Goal: Information Seeking & Learning: Learn about a topic

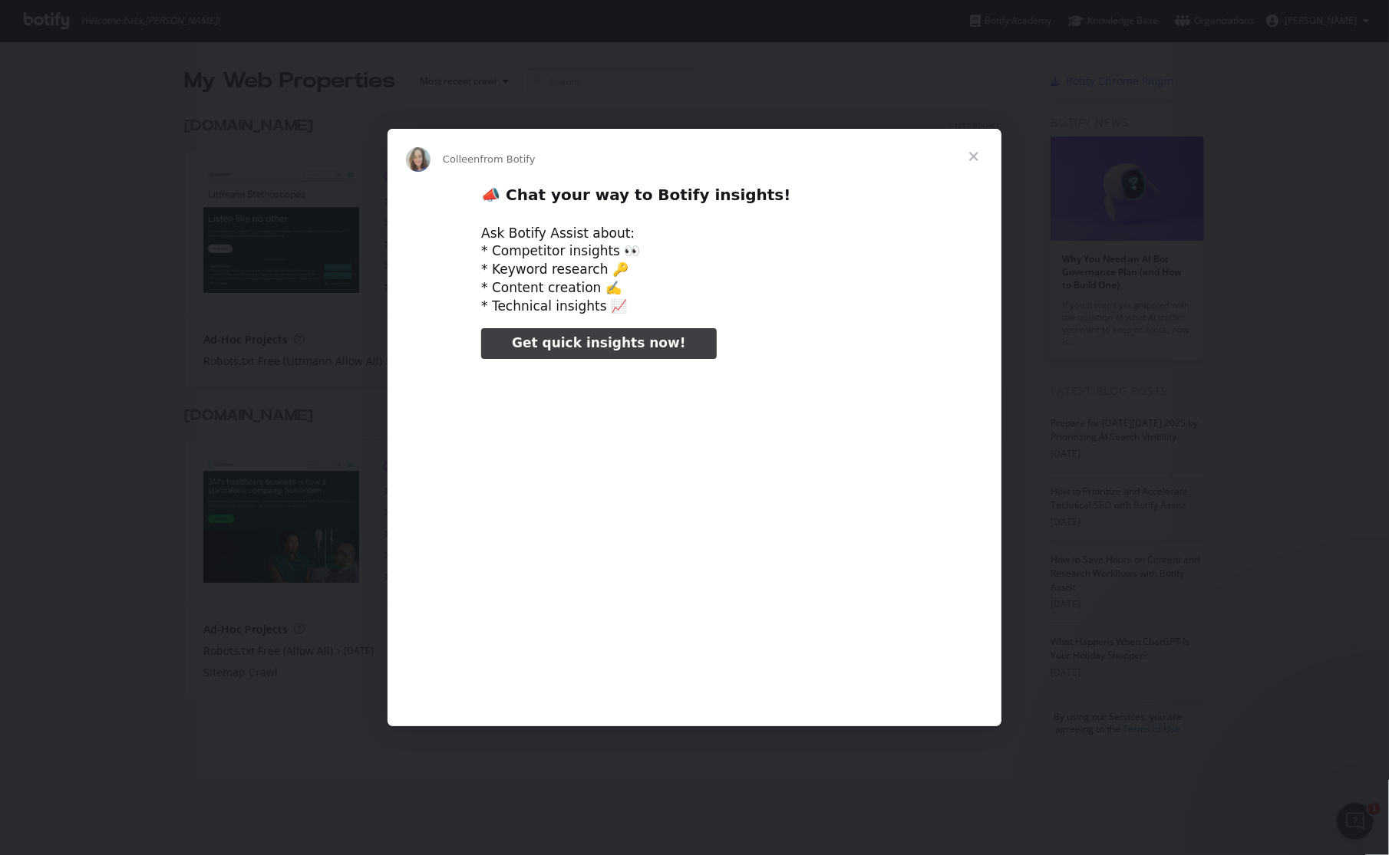
type input "105362"
click at [976, 158] on span "Close" at bounding box center [973, 156] width 55 height 55
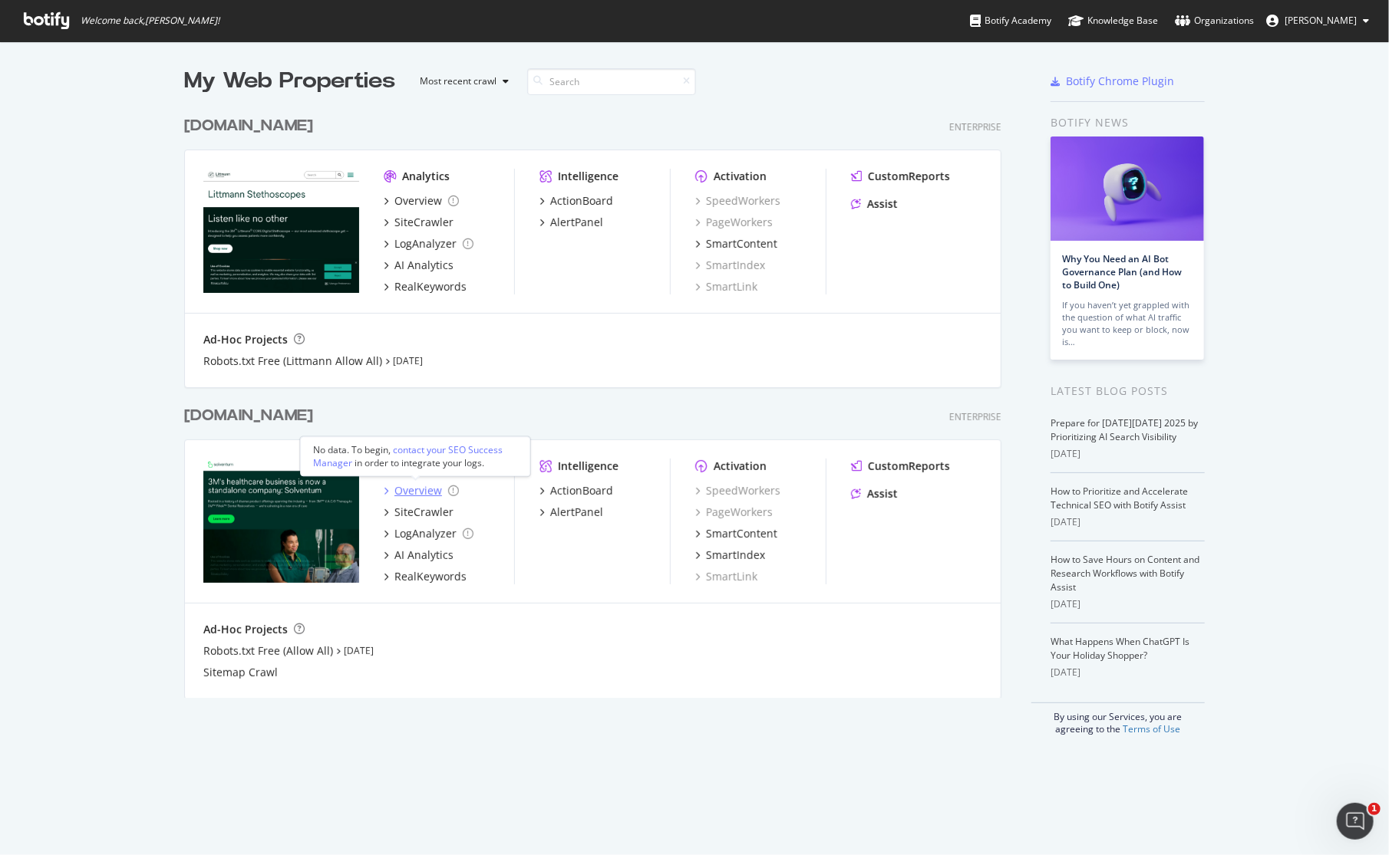
click at [420, 493] on div "Overview" at bounding box center [418, 490] width 48 height 15
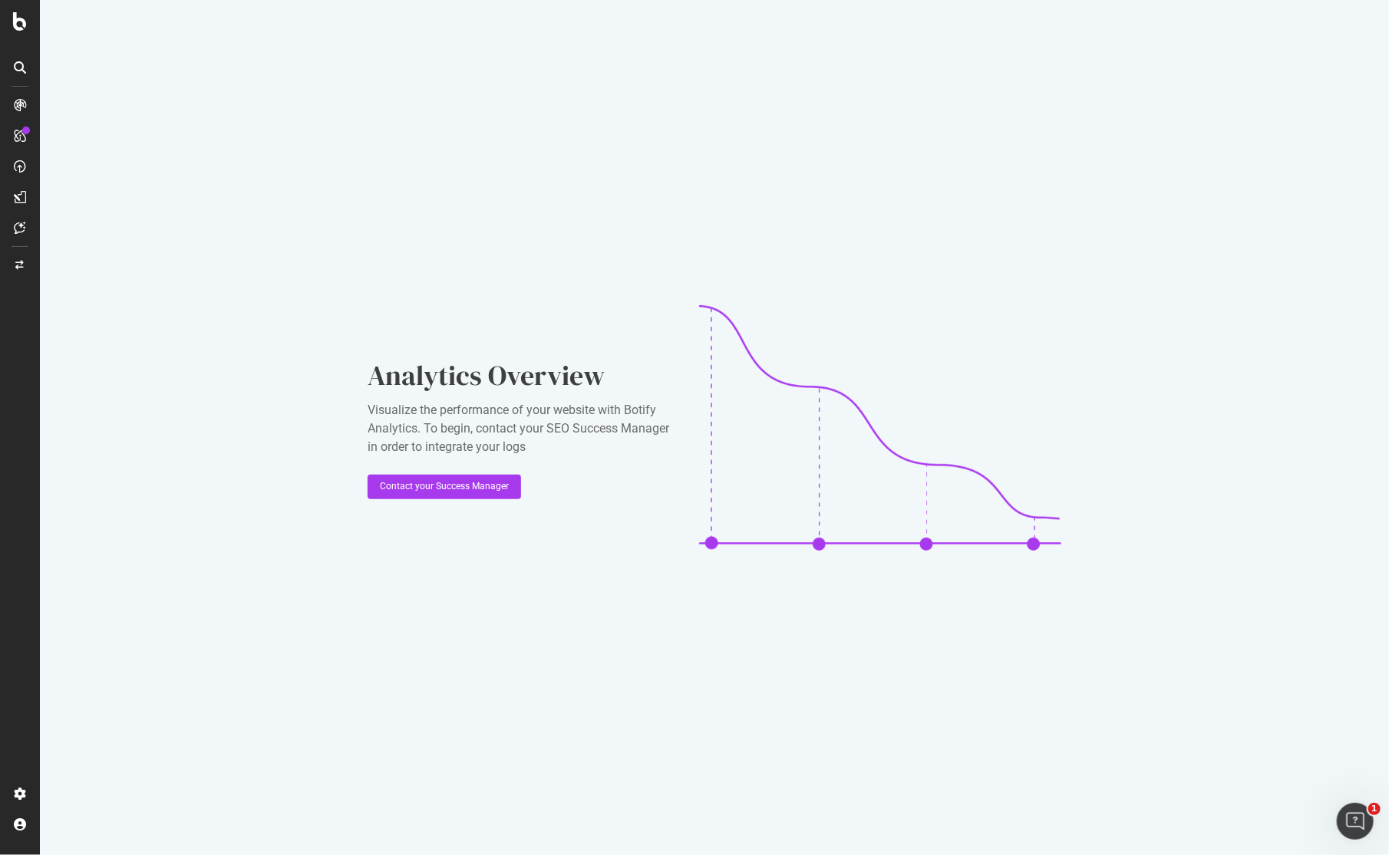
click at [132, 78] on div "Analytics Overview Visualize the performance of your website with Botify Analyt…" at bounding box center [714, 427] width 1349 height 855
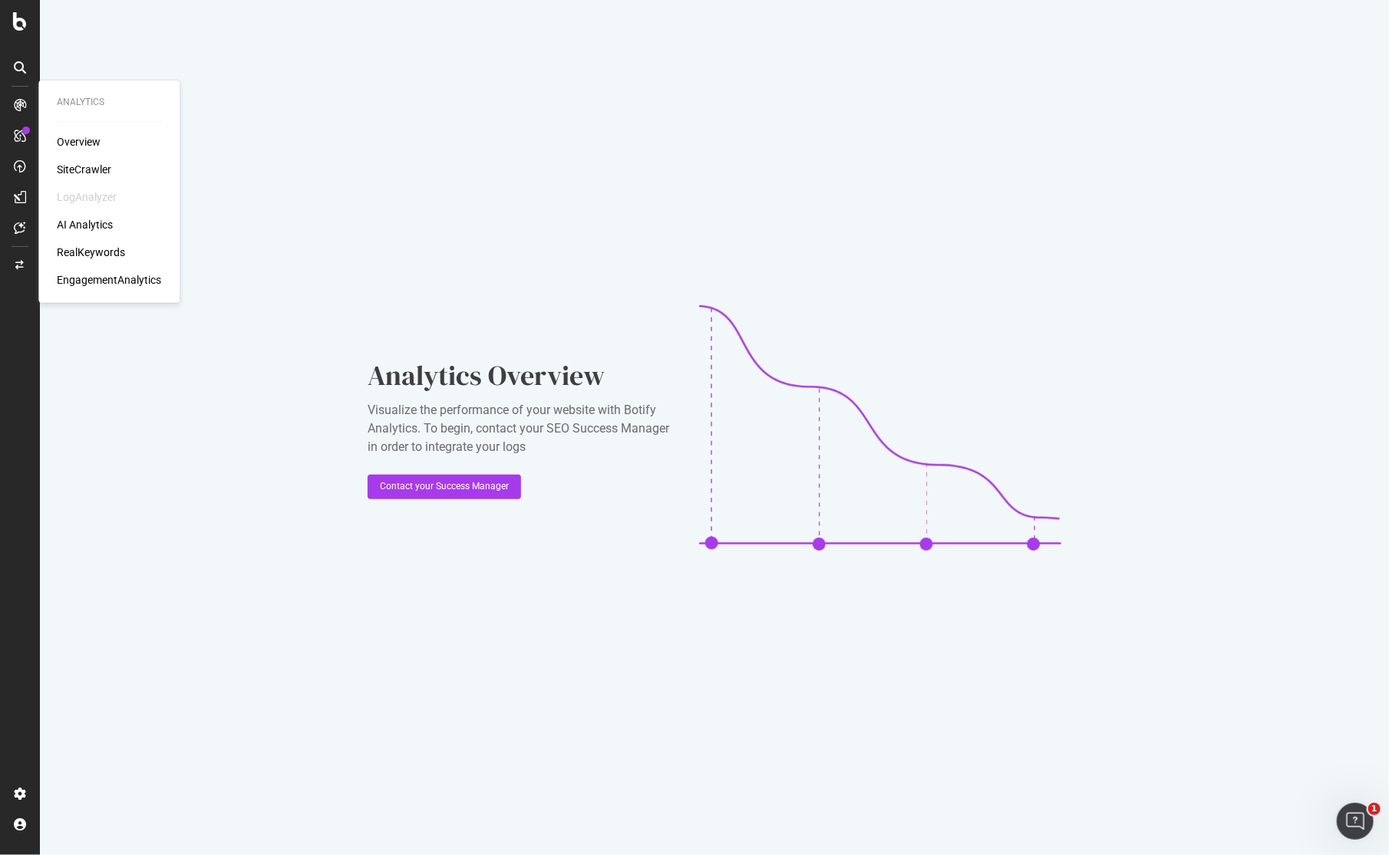
click at [74, 142] on div "Overview" at bounding box center [79, 141] width 44 height 15
click at [98, 167] on div "SiteCrawler" at bounding box center [84, 169] width 54 height 15
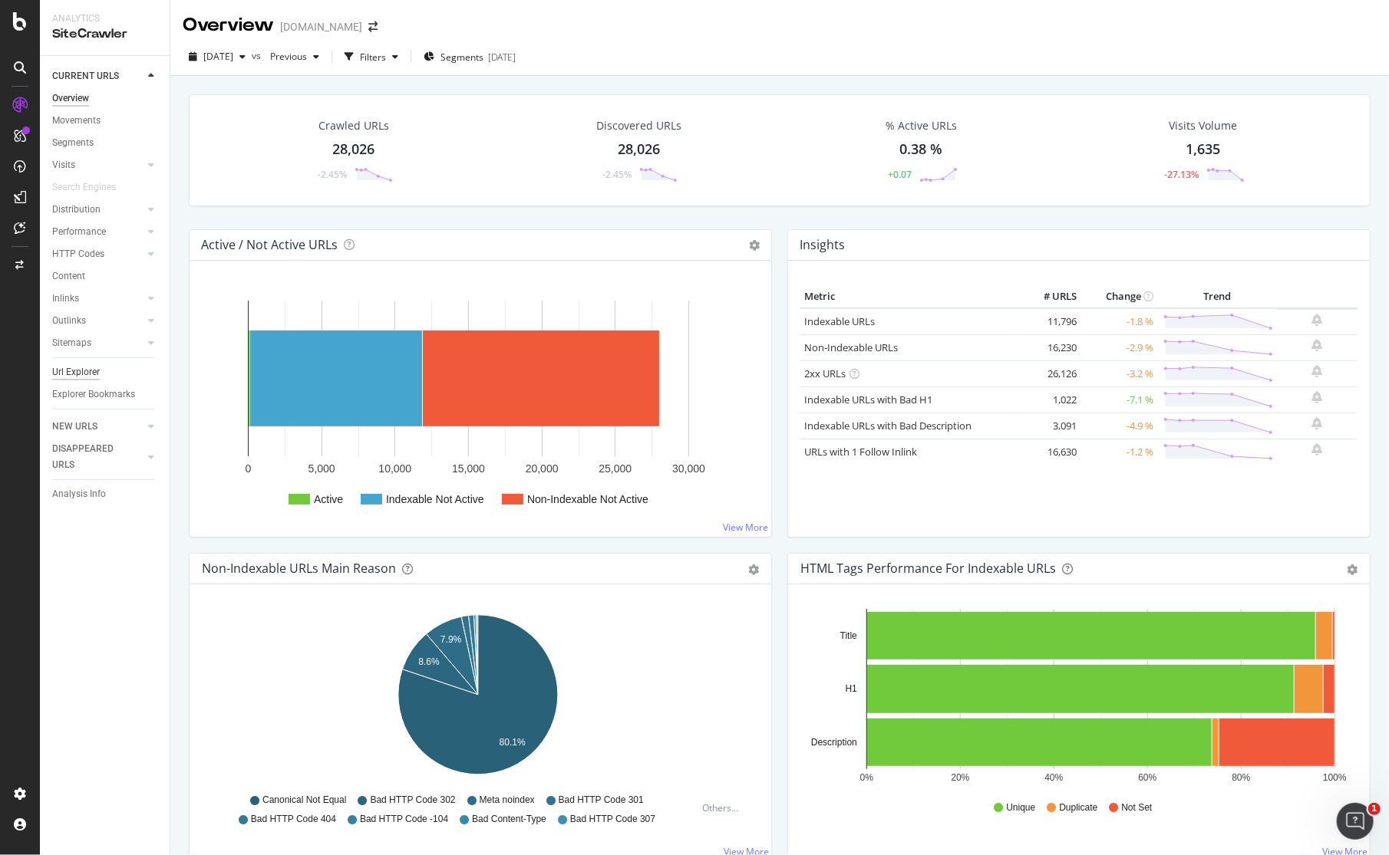
click at [84, 371] on div "Url Explorer" at bounding box center [76, 372] width 48 height 16
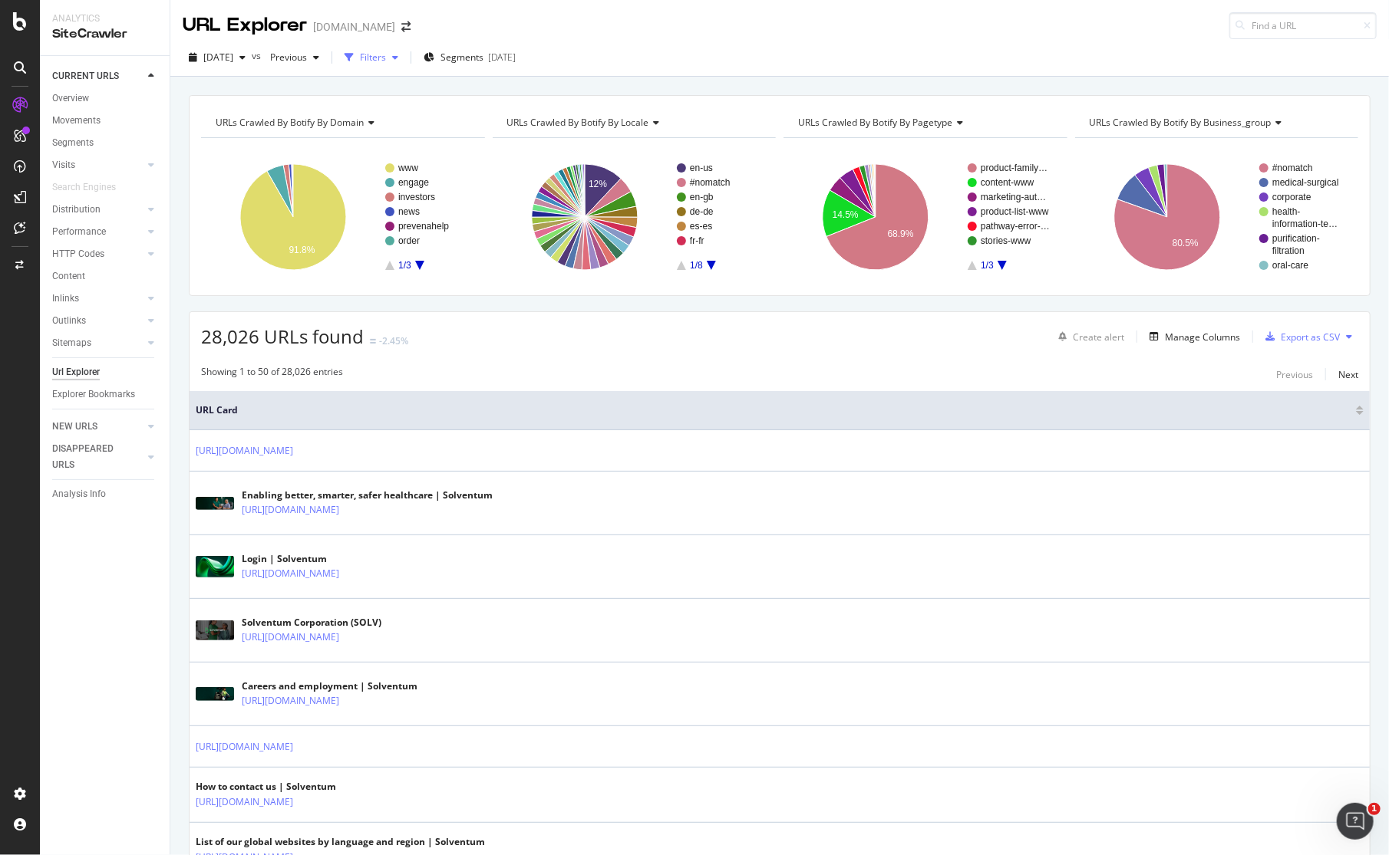
click at [386, 59] on div "Filters" at bounding box center [373, 57] width 26 height 13
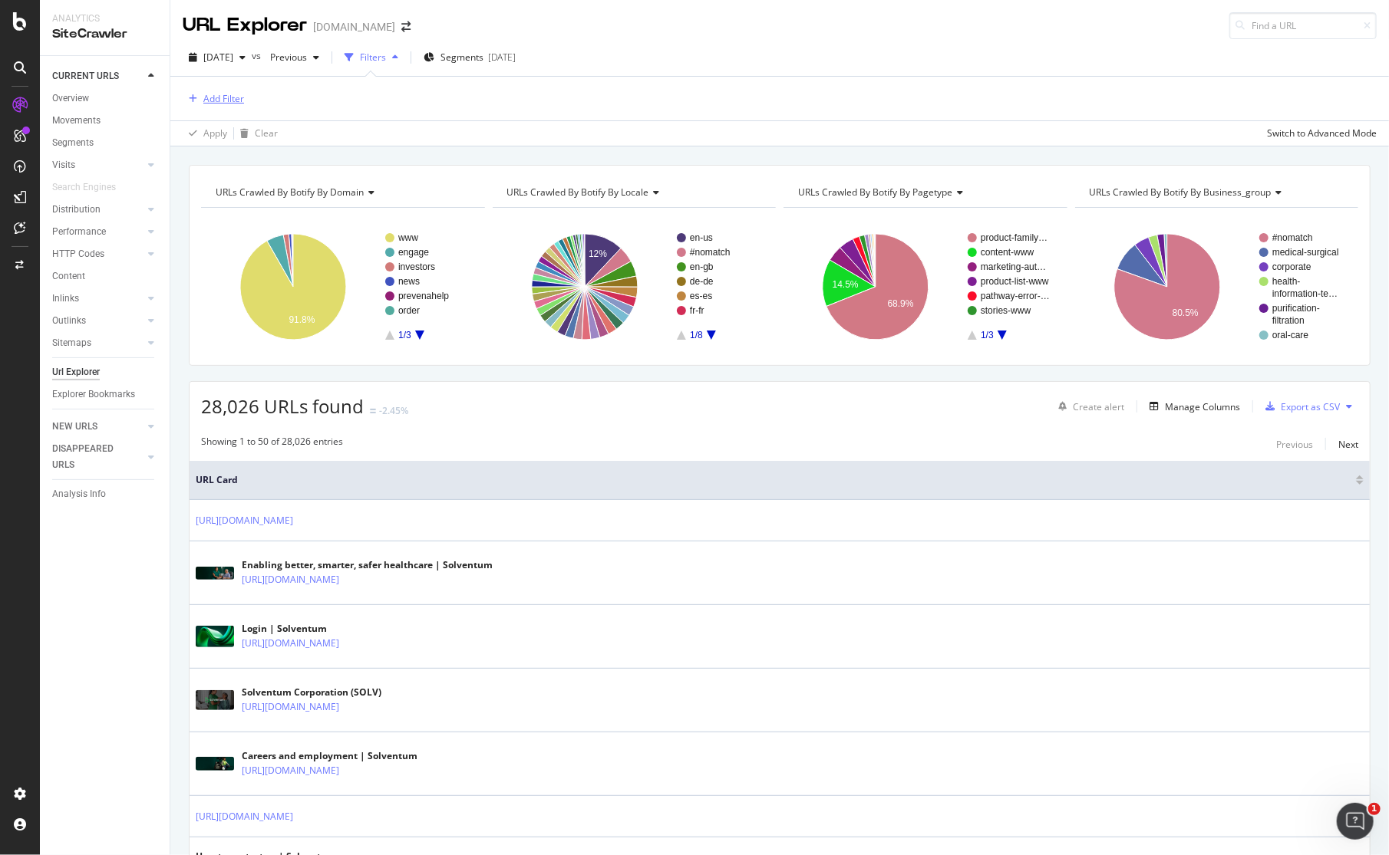
click at [196, 99] on div "button" at bounding box center [193, 98] width 21 height 9
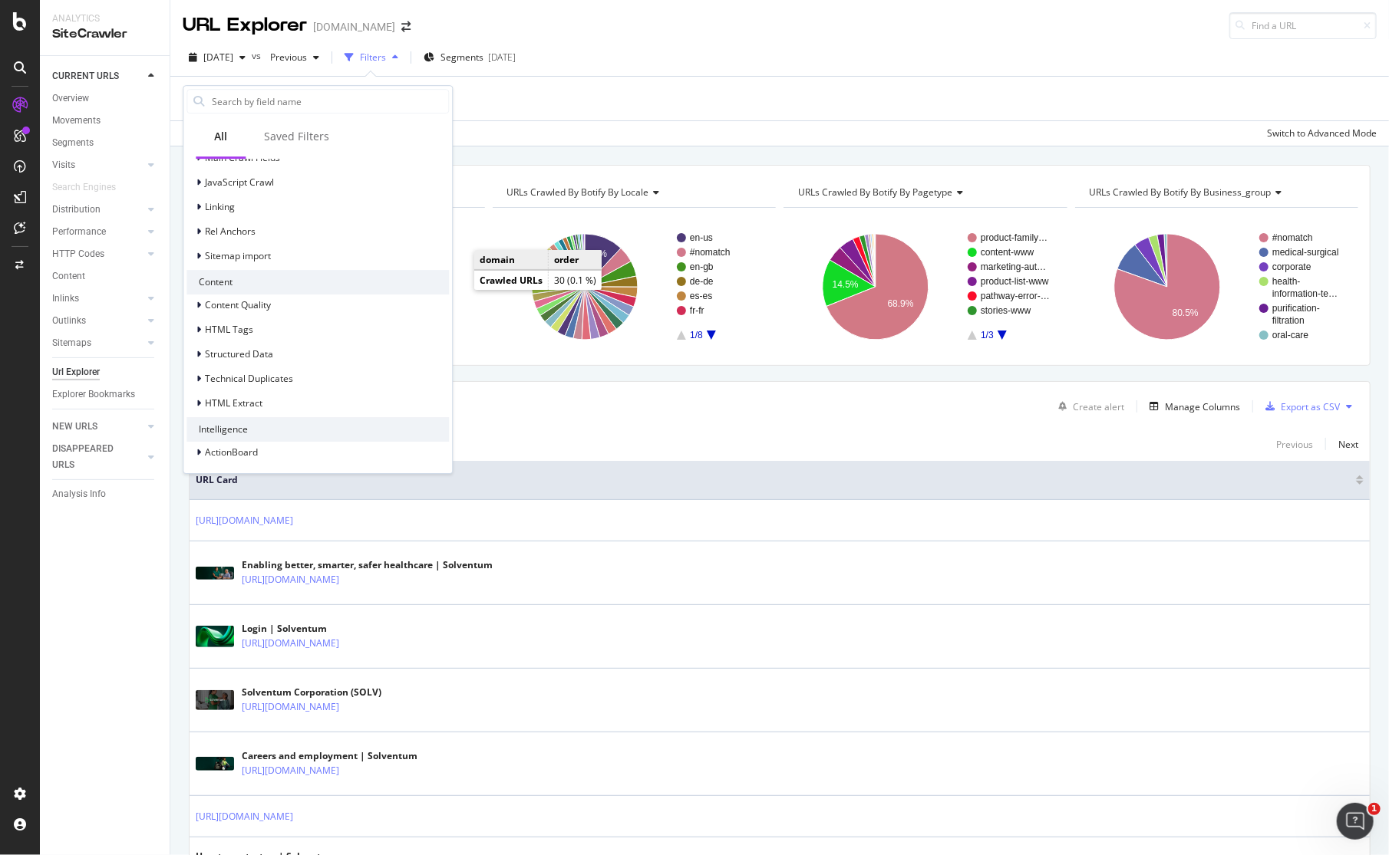
scroll to position [489, 0]
click at [220, 211] on div "Linking" at bounding box center [220, 205] width 30 height 13
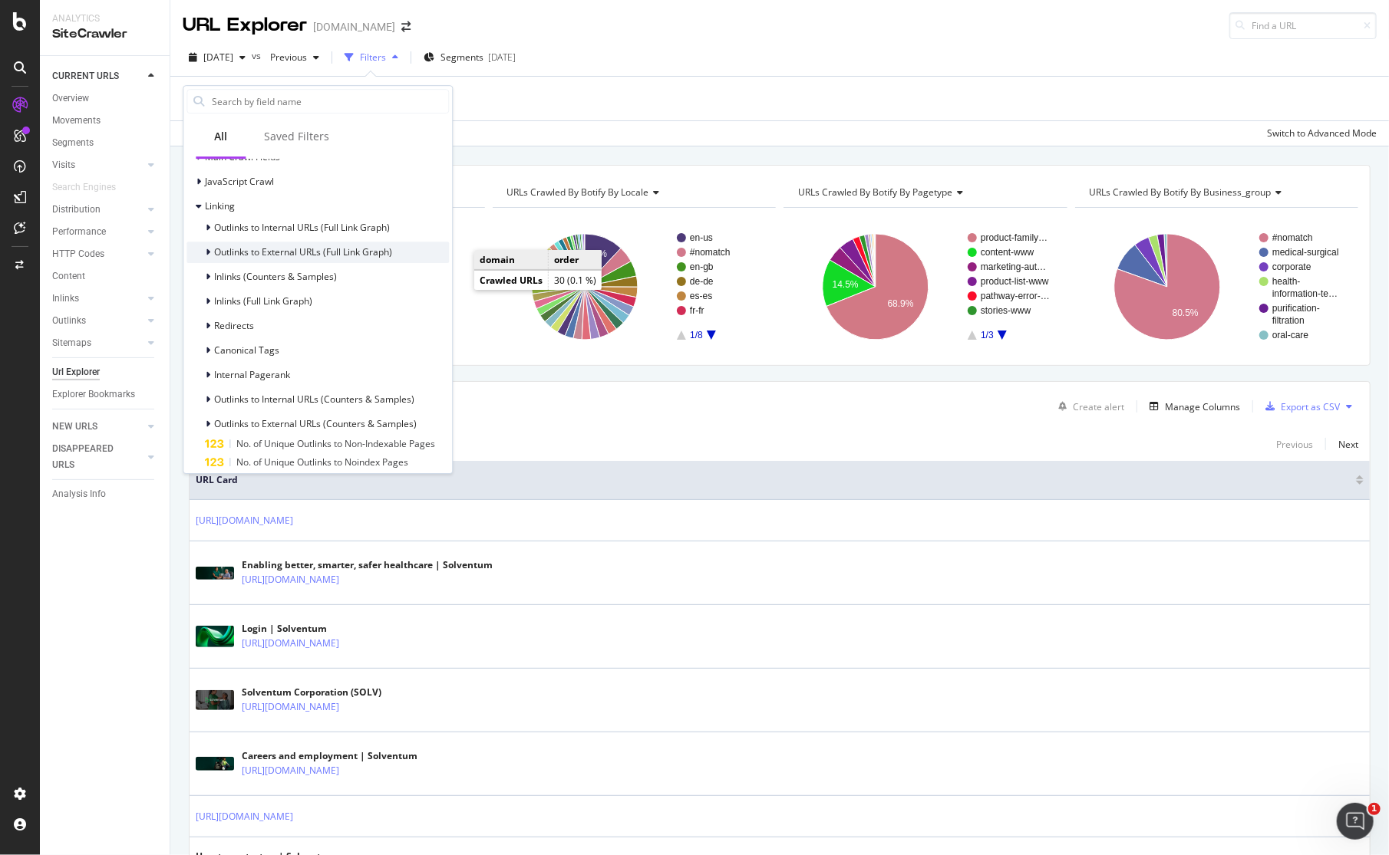
click at [334, 247] on span "Outlinks to External URLs (Full Link Graph)" at bounding box center [303, 251] width 178 height 13
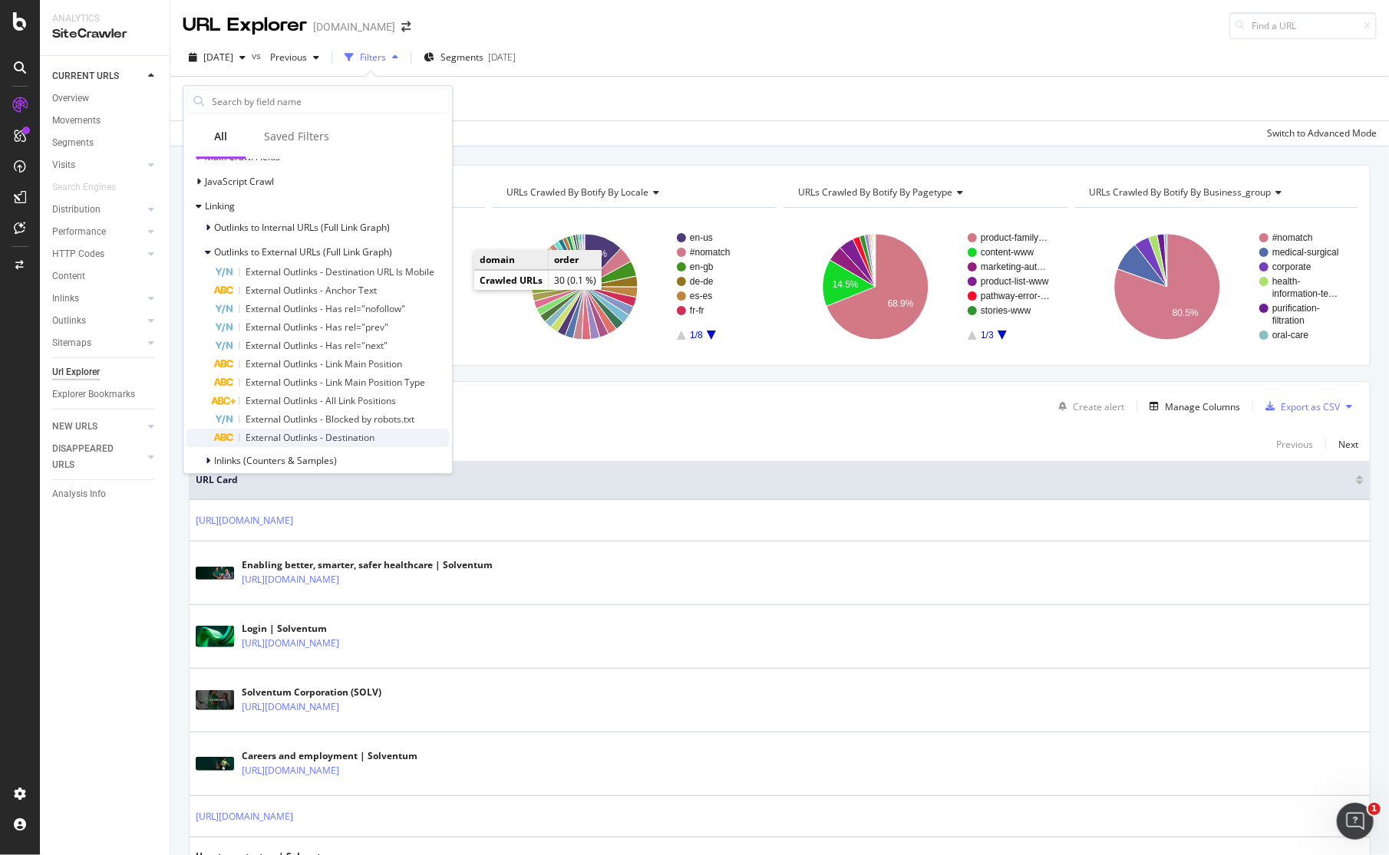
click at [390, 433] on div "External Outlinks - Destination" at bounding box center [331, 438] width 235 height 18
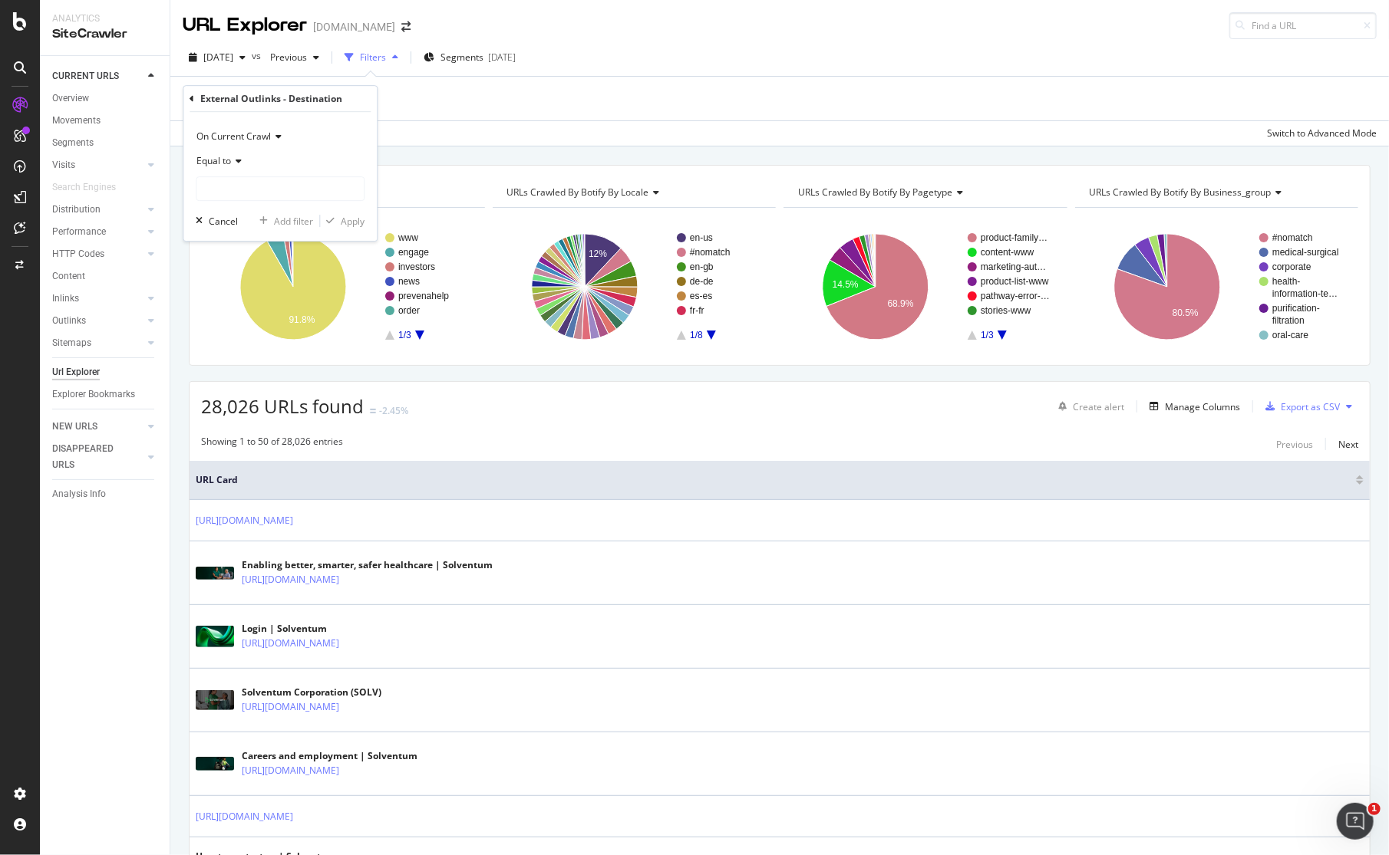
click at [219, 166] on span "Equal to" at bounding box center [213, 160] width 35 height 13
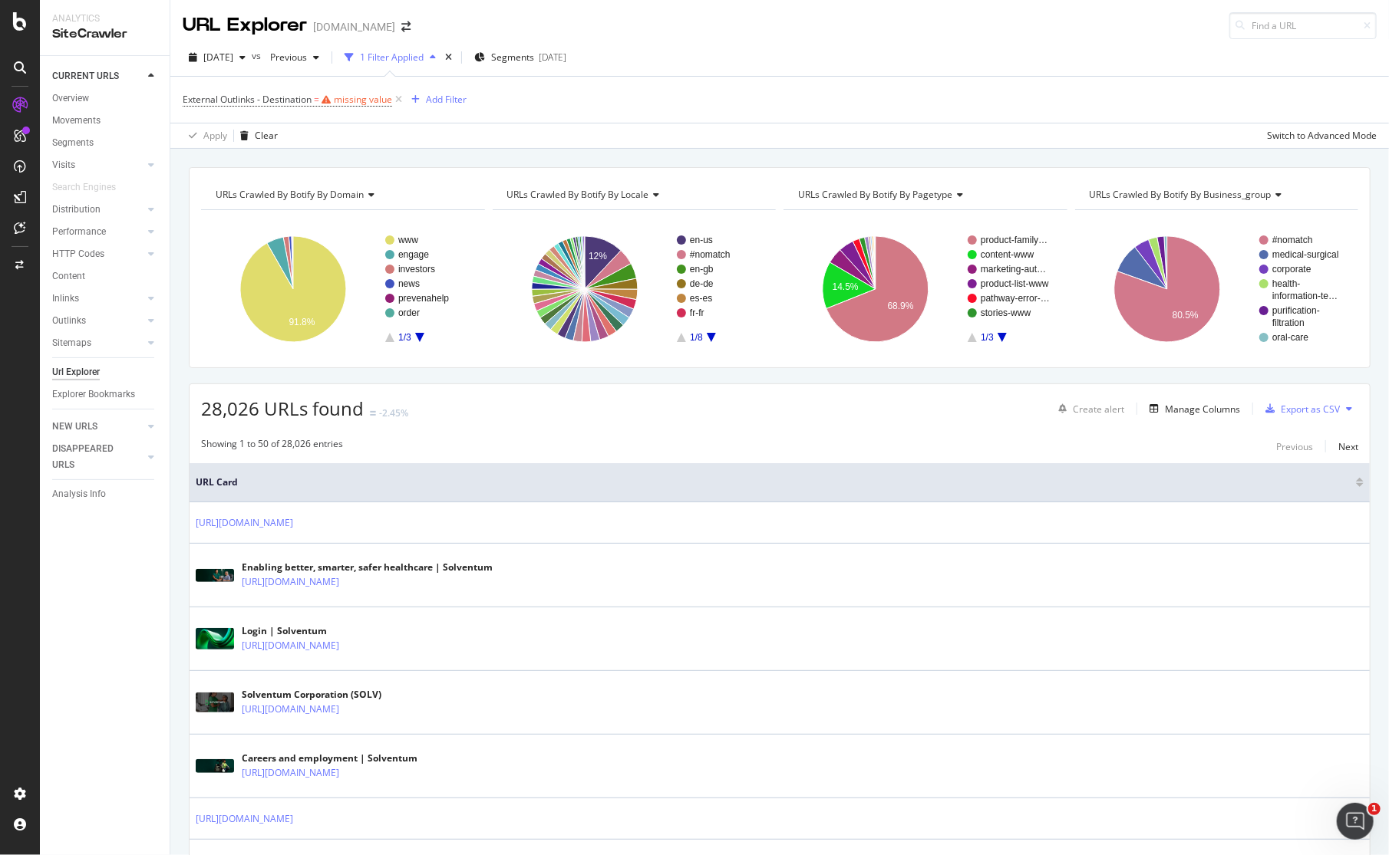
click at [479, 158] on div "URLs Crawled By Botify By domain Chart (by Value) Table Expand Export as CSV Ex…" at bounding box center [779, 167] width 1218 height 37
drag, startPoint x: 403, startPoint y: 98, endPoint x: 393, endPoint y: 107, distance: 13.1
click at [403, 98] on icon at bounding box center [398, 99] width 13 height 15
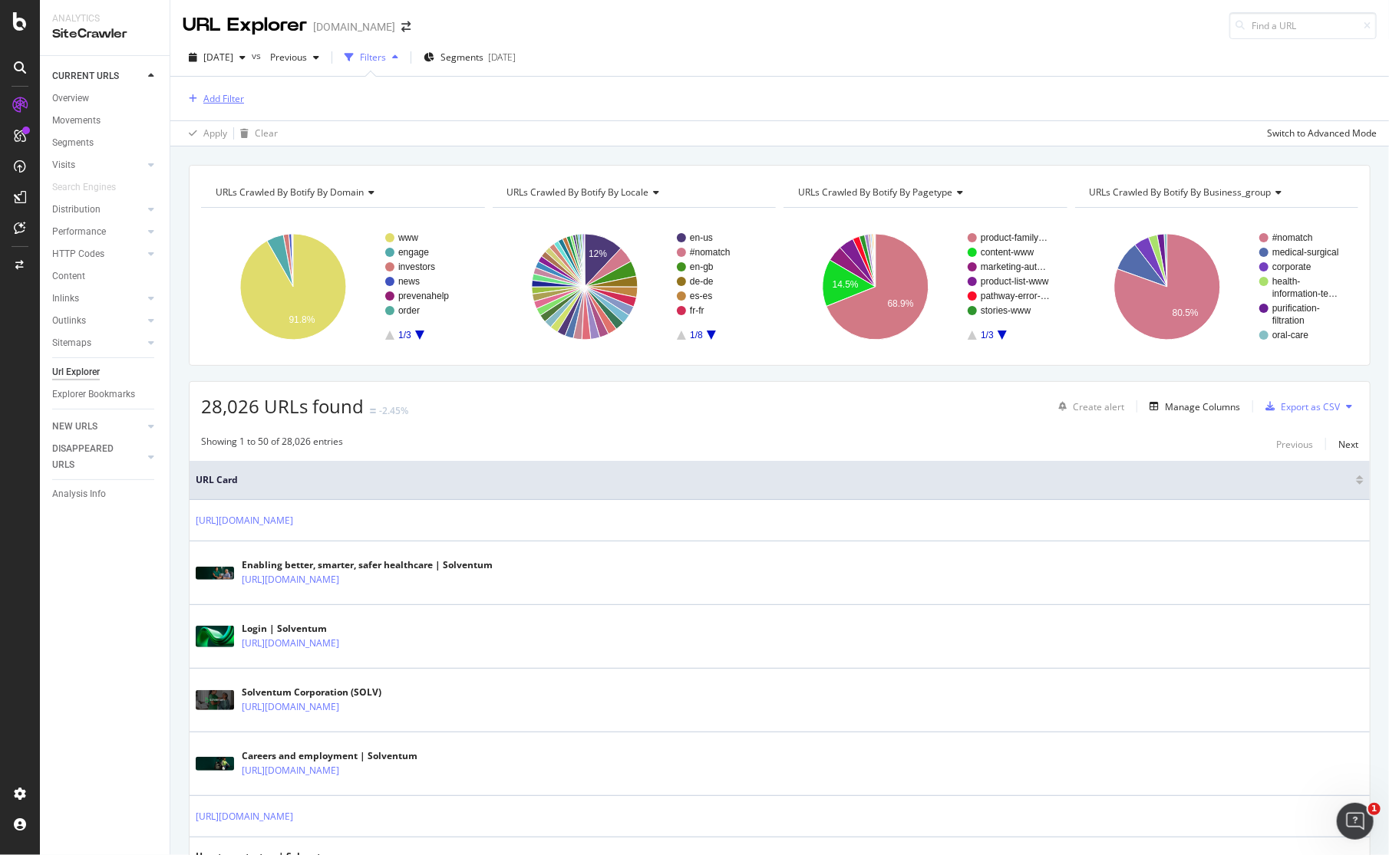
click at [206, 97] on div "Add Filter" at bounding box center [223, 98] width 41 height 13
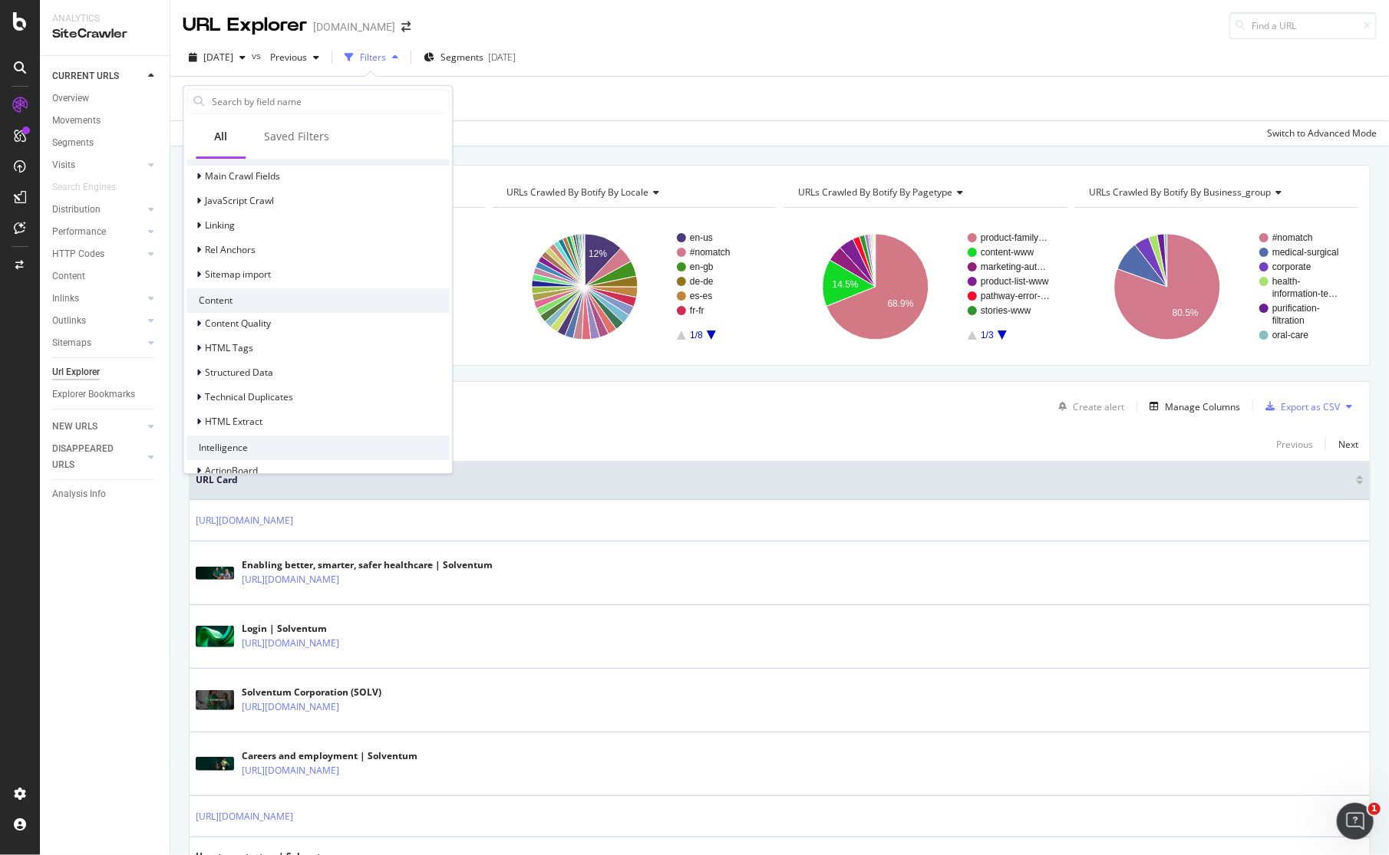
scroll to position [489, 0]
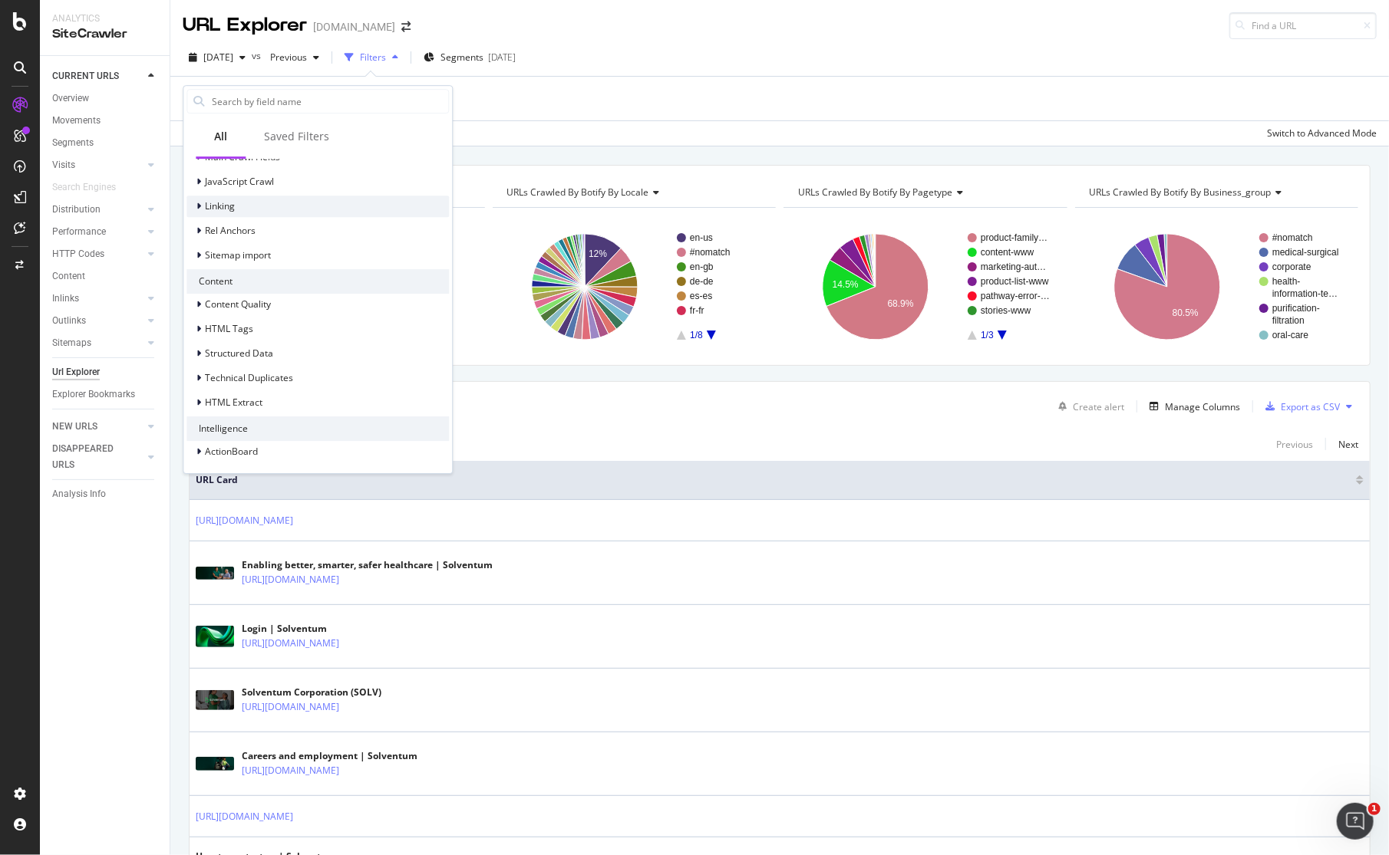
click at [199, 203] on icon at bounding box center [198, 206] width 5 height 9
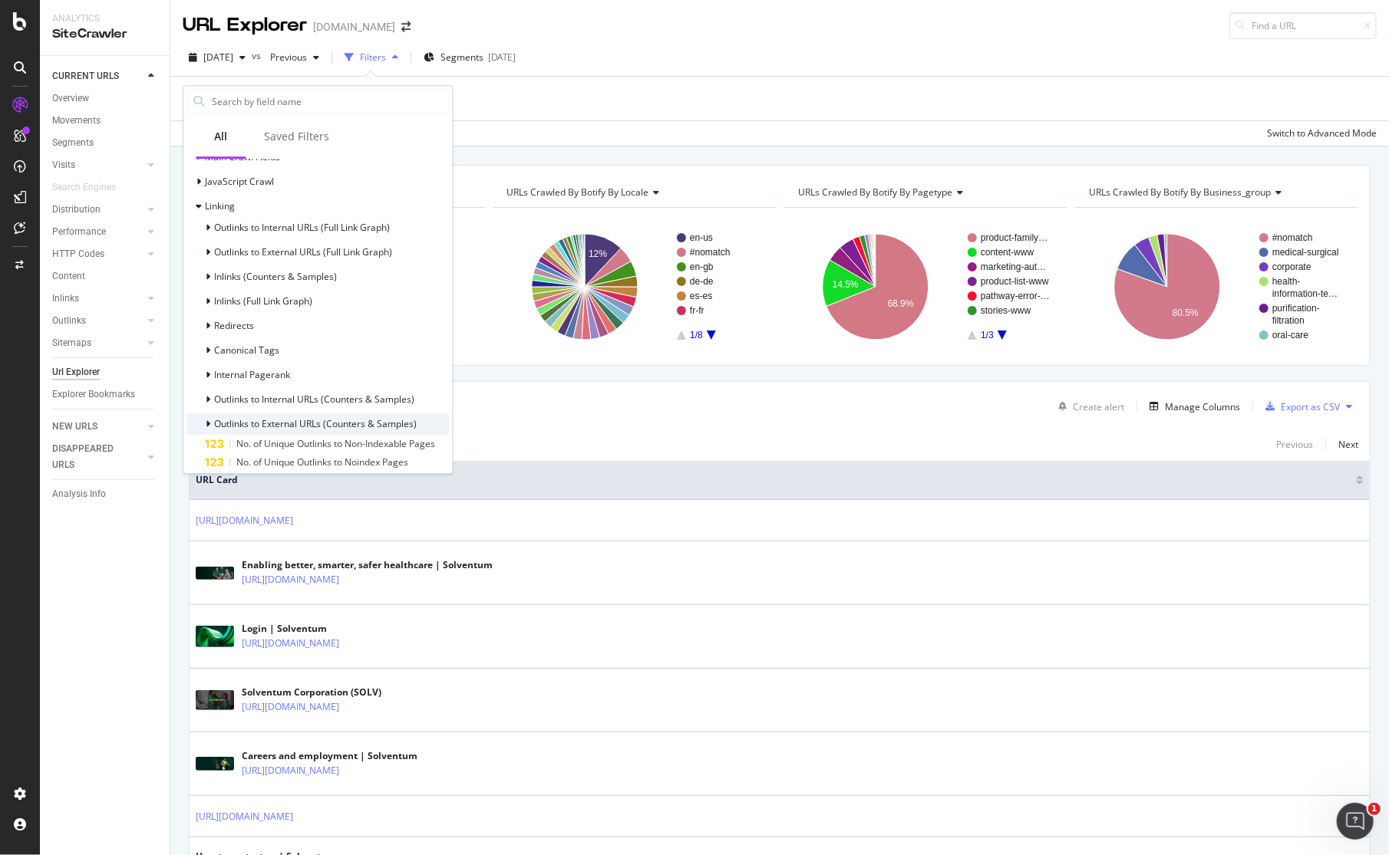
click at [209, 423] on icon at bounding box center [208, 424] width 5 height 9
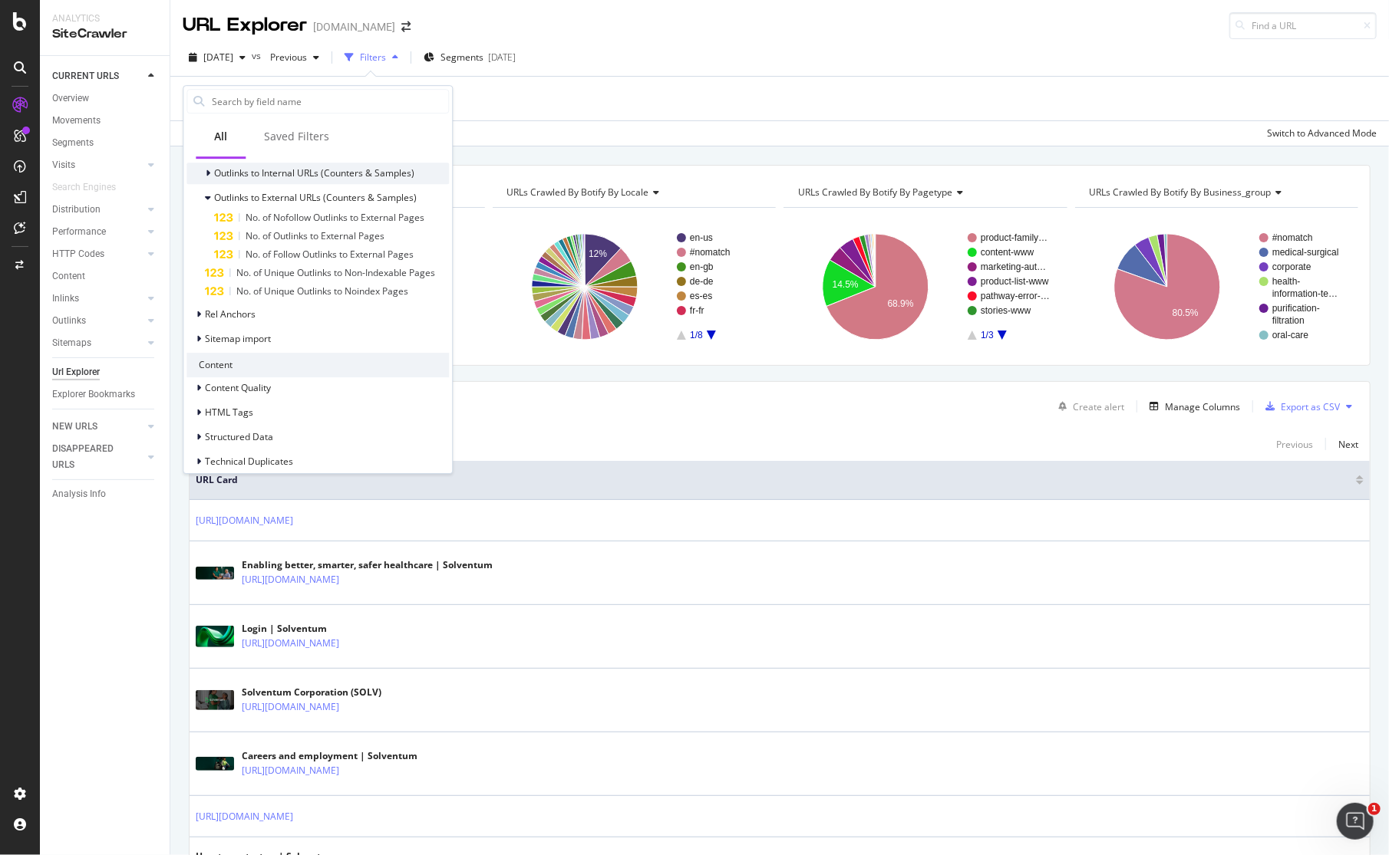
scroll to position [719, 0]
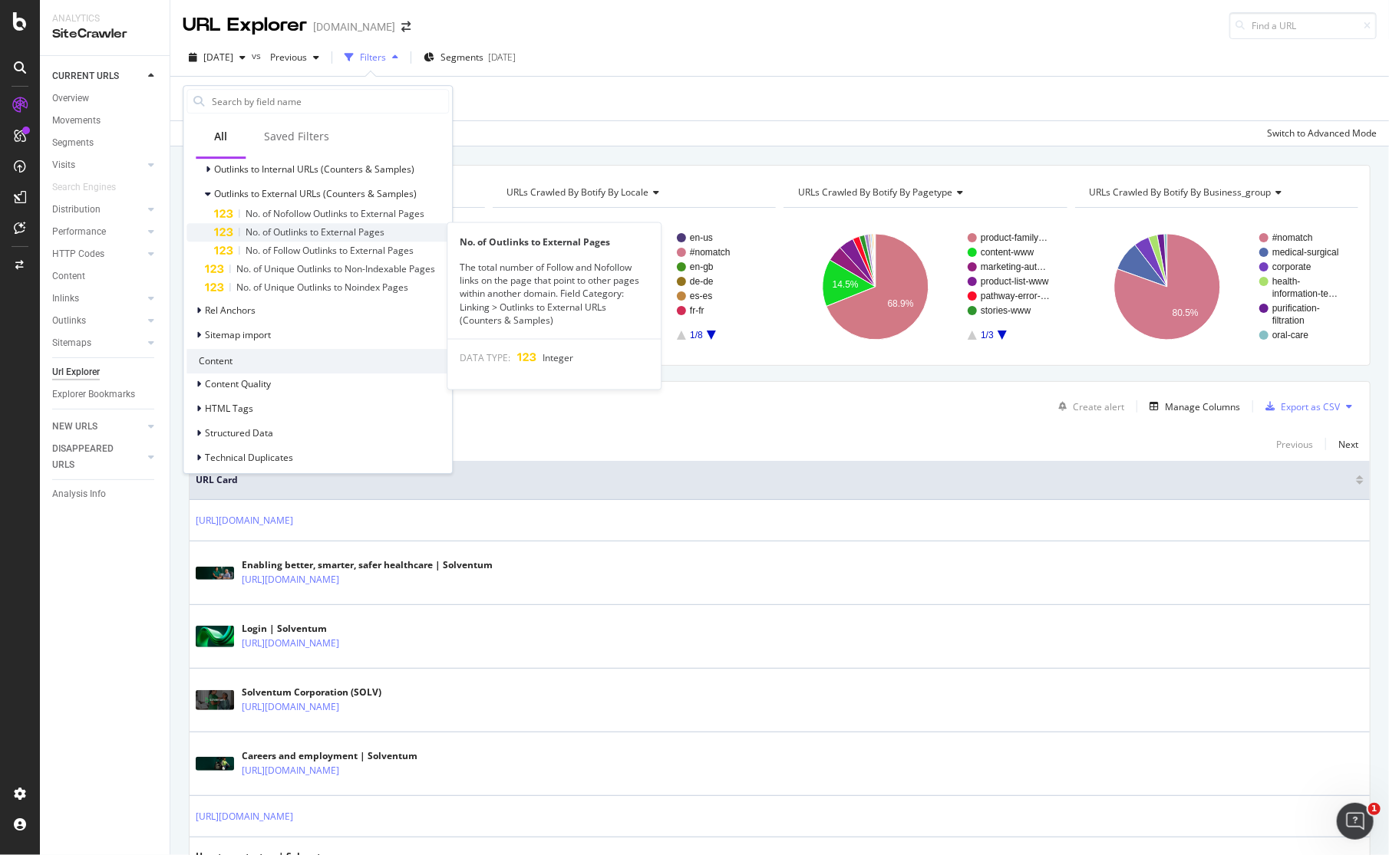
click at [339, 232] on span "No. of Outlinks to External Pages" at bounding box center [314, 232] width 139 height 13
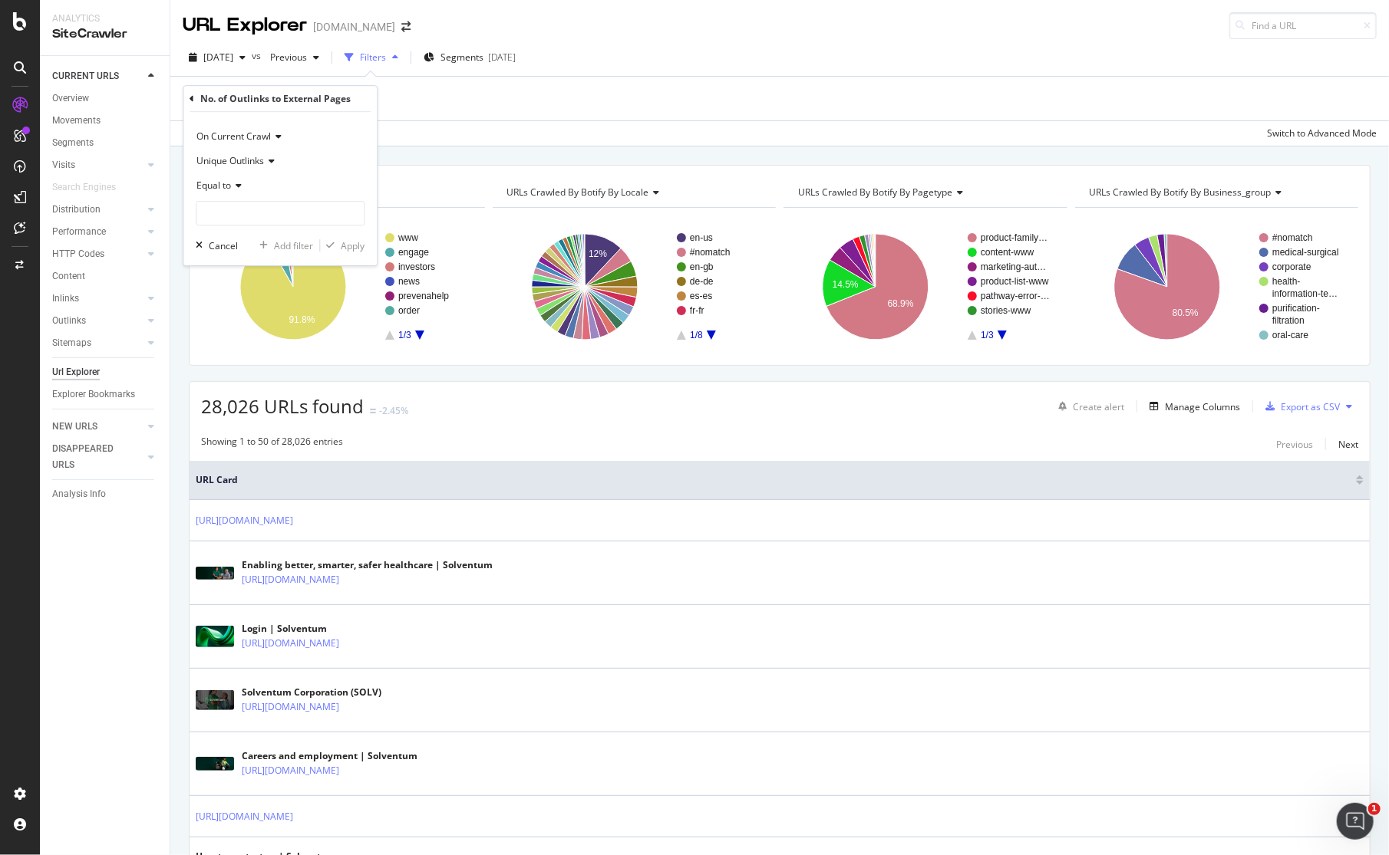
click at [232, 186] on icon at bounding box center [236, 185] width 11 height 9
click at [260, 297] on div "Greater than" at bounding box center [281, 297] width 164 height 20
click at [242, 206] on input "number" at bounding box center [280, 213] width 169 height 25
type input "0"
click at [355, 248] on div "Apply" at bounding box center [353, 245] width 24 height 13
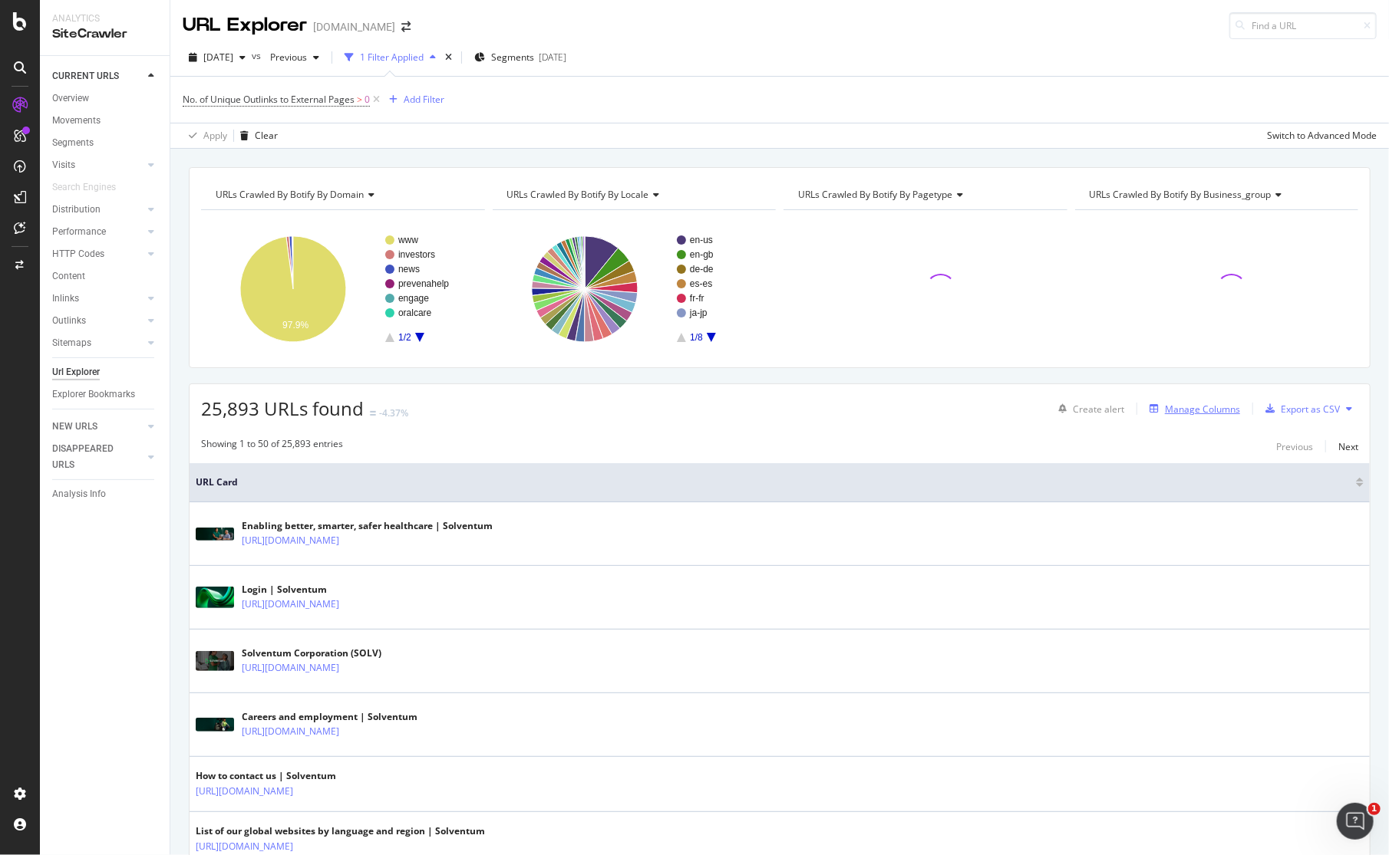
click at [1177, 405] on div "Manage Columns" at bounding box center [1202, 409] width 75 height 13
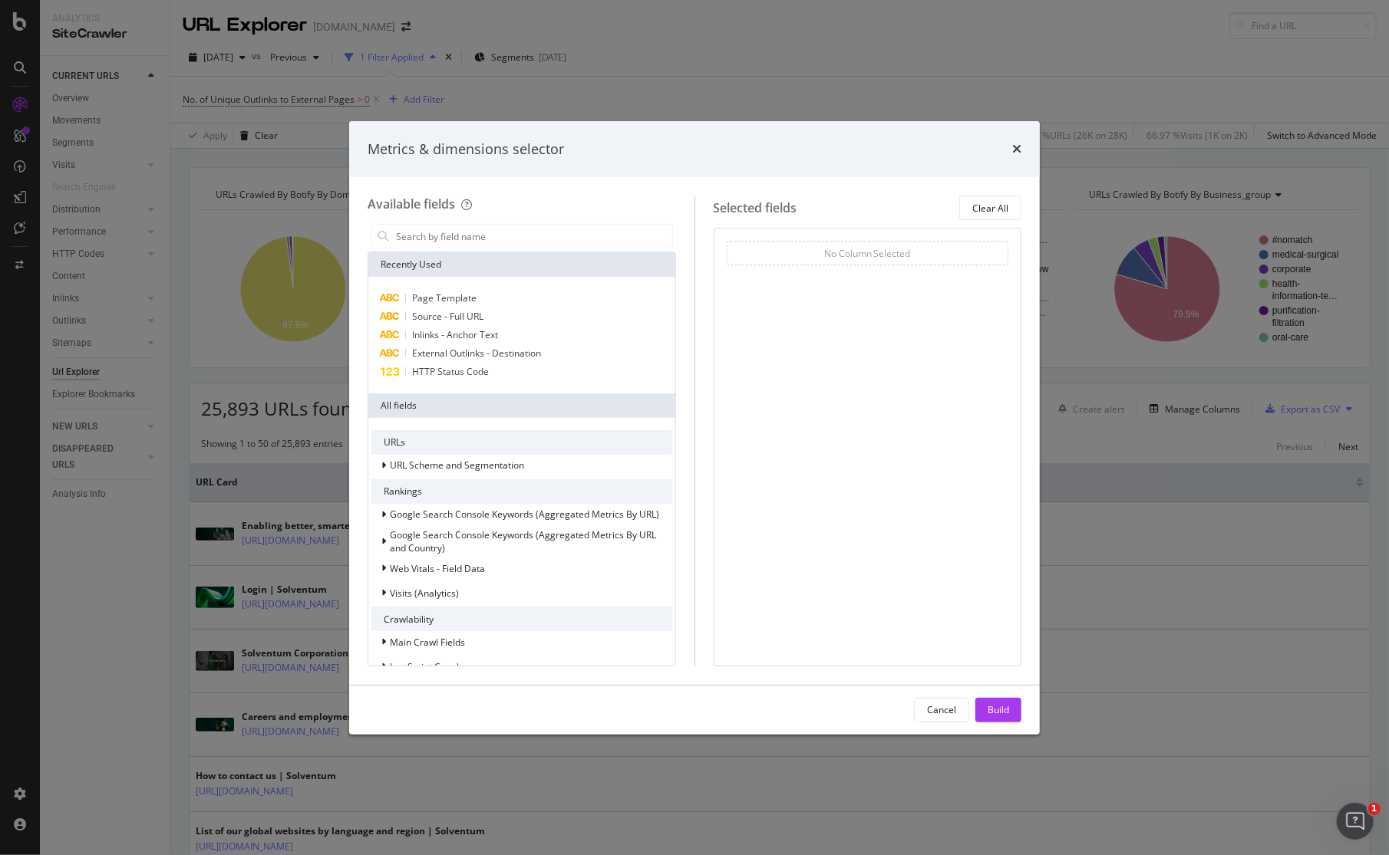
scroll to position [294, 0]
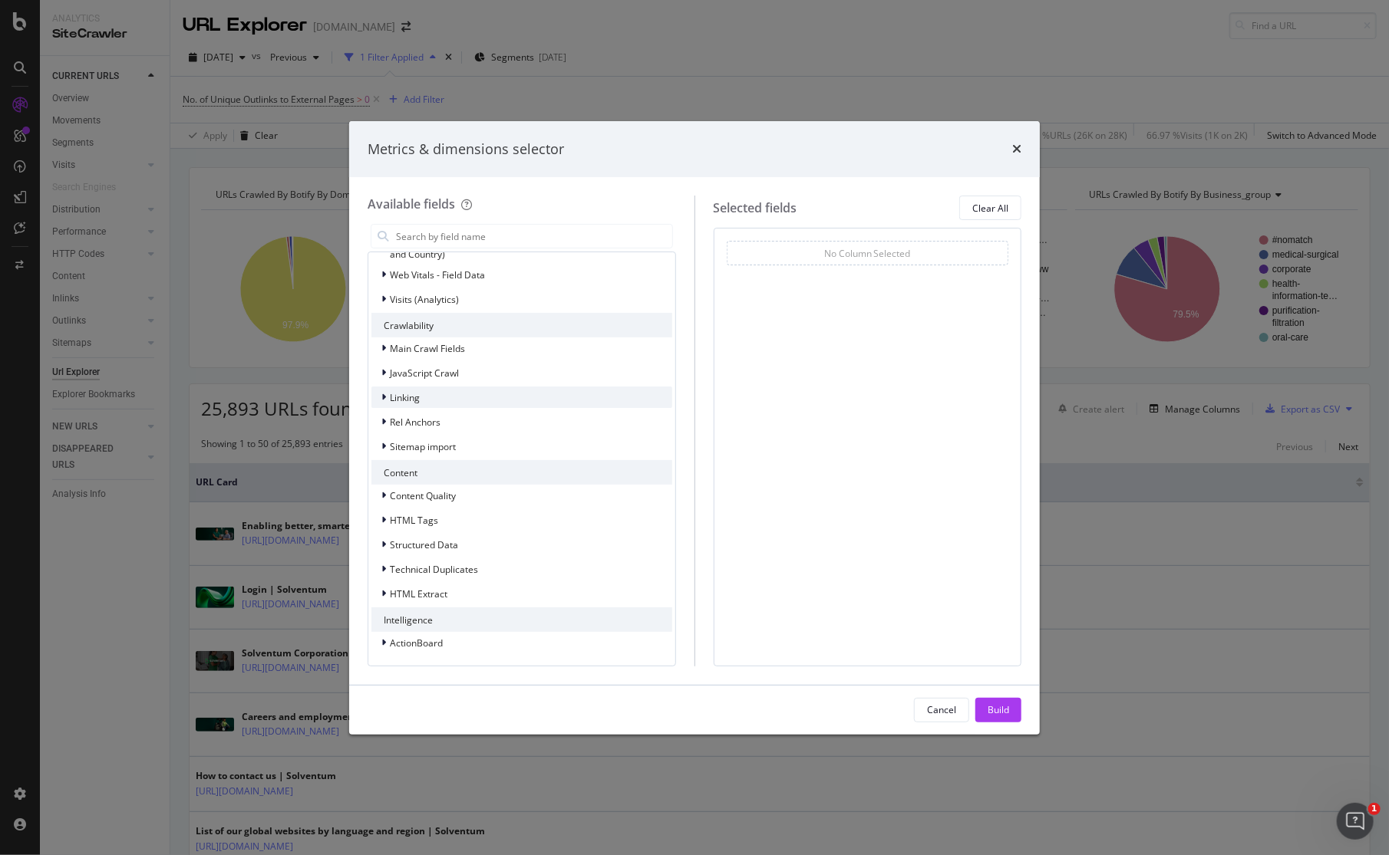
drag, startPoint x: 387, startPoint y: 396, endPoint x: 387, endPoint y: 404, distance: 8.4
click at [387, 396] on div "modal" at bounding box center [385, 397] width 9 height 15
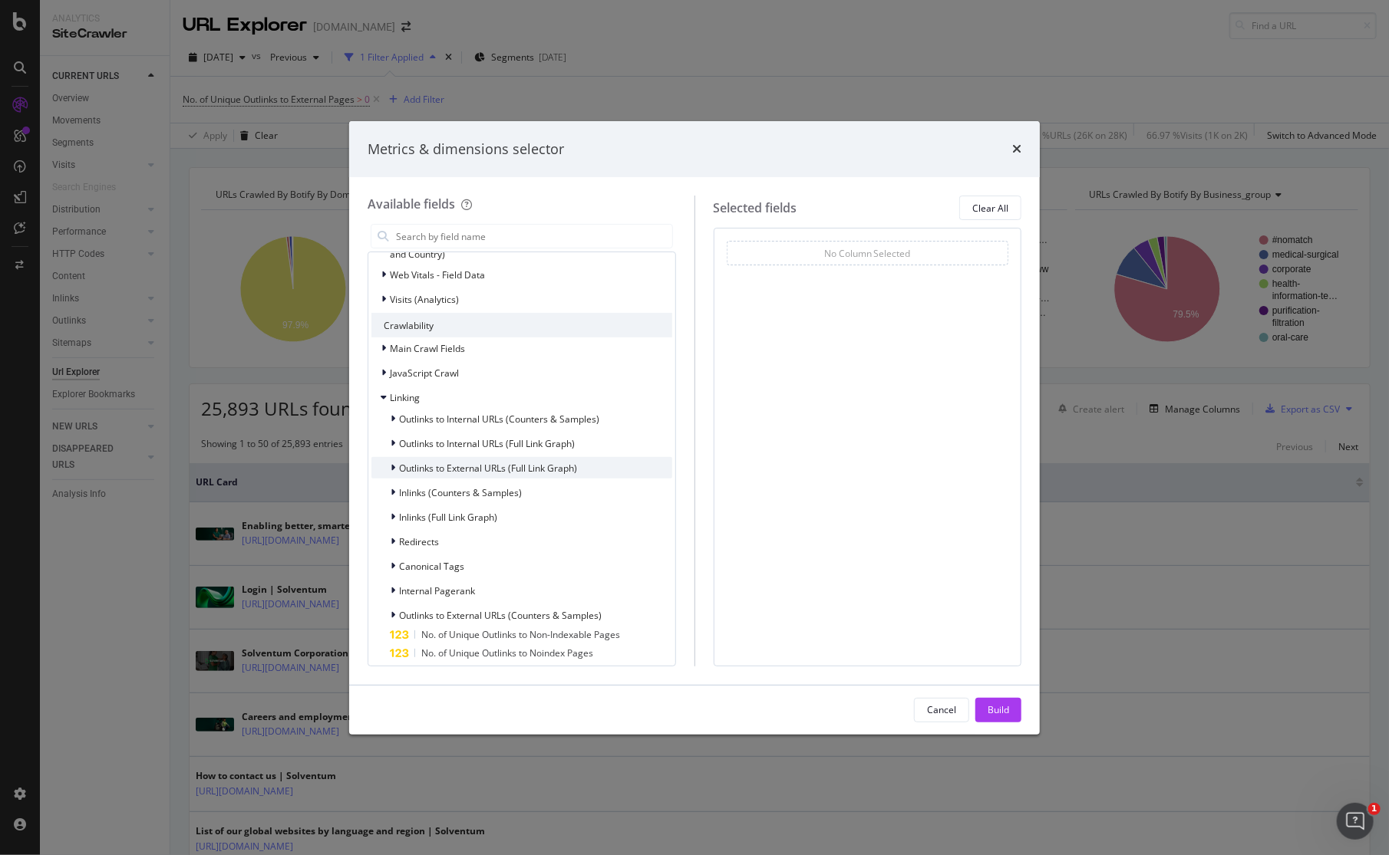
click at [394, 466] on icon "modal" at bounding box center [392, 467] width 5 height 9
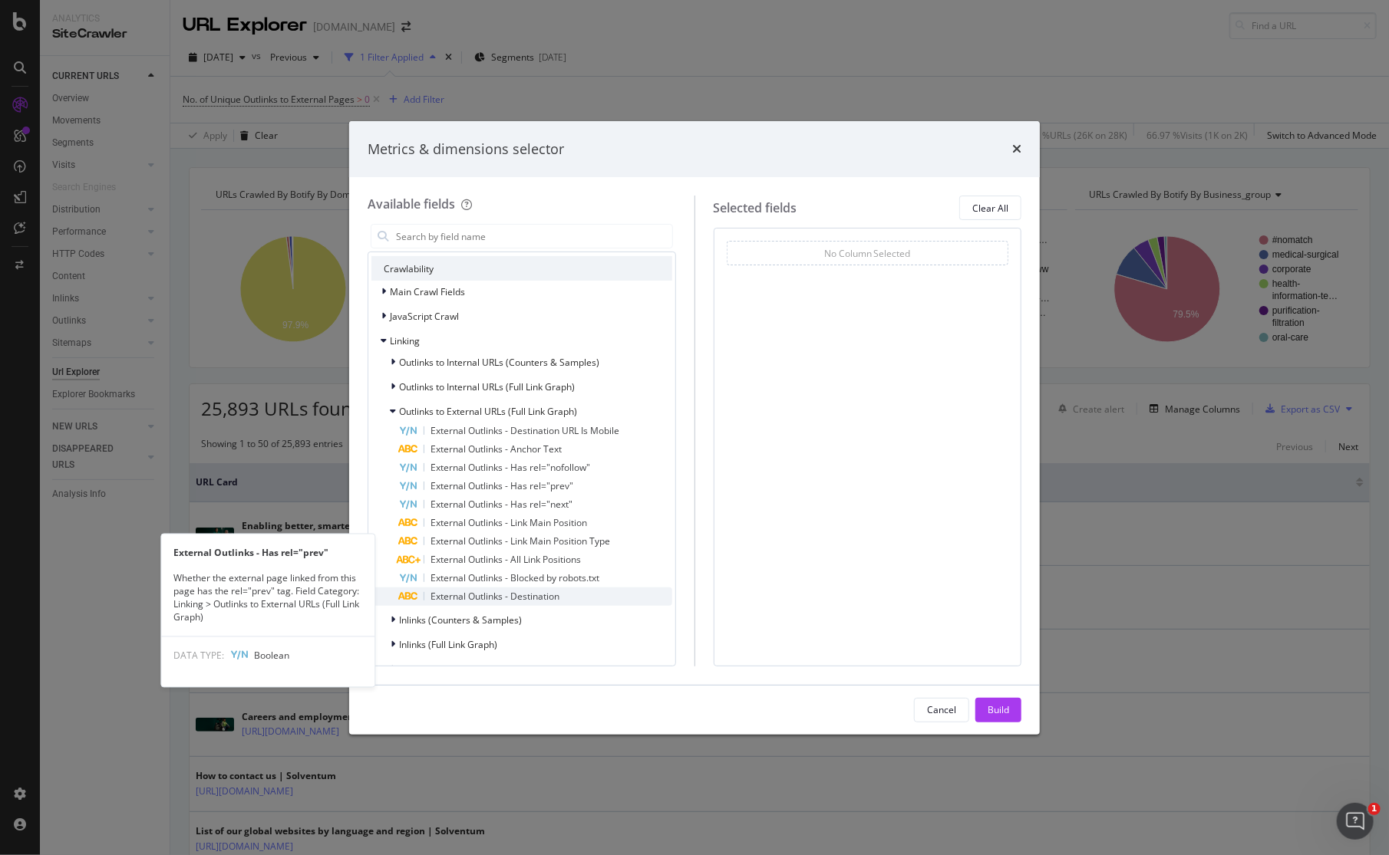
scroll to position [371, 0]
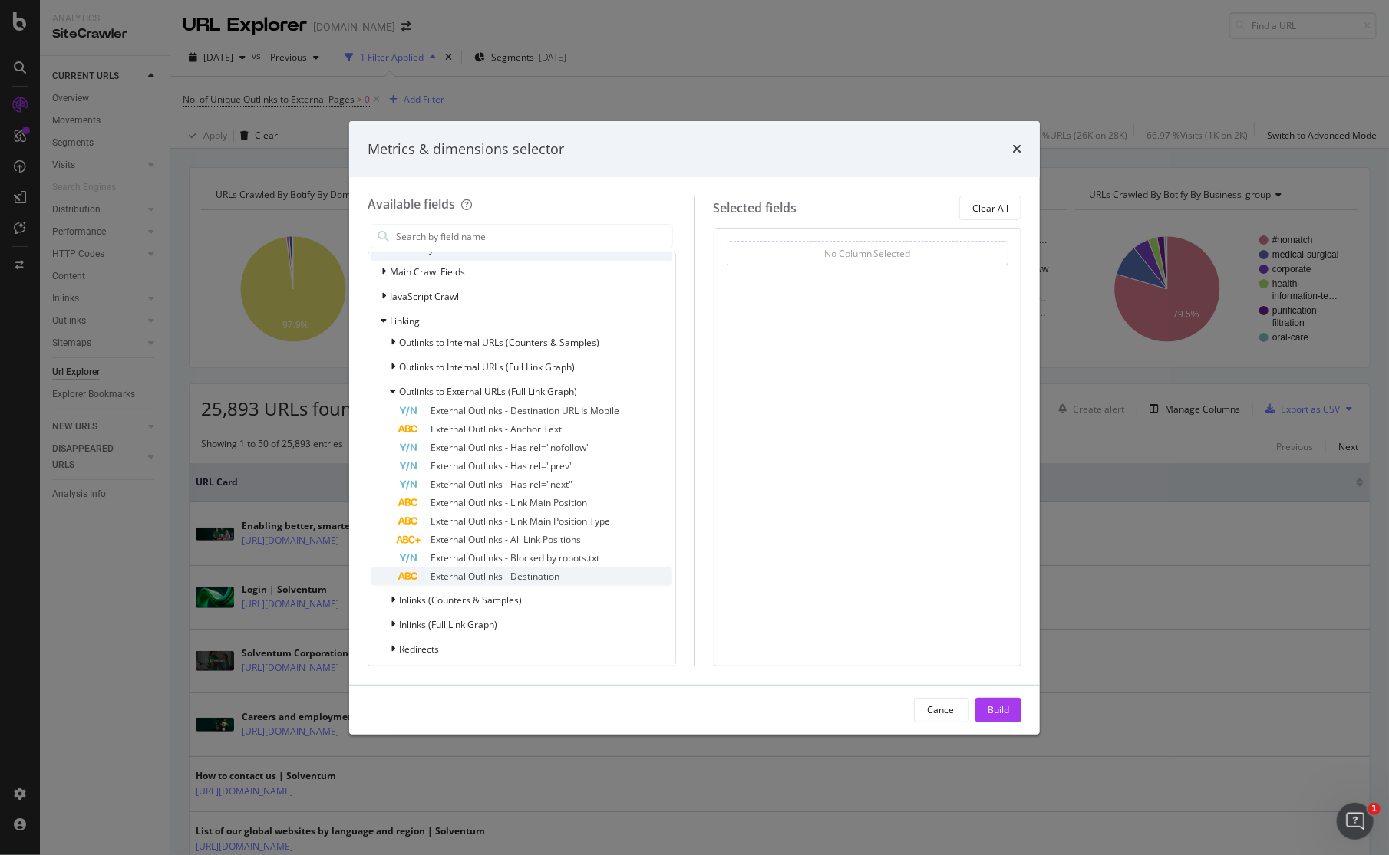
click at [535, 578] on span "External Outlinks - Destination" at bounding box center [494, 576] width 129 height 13
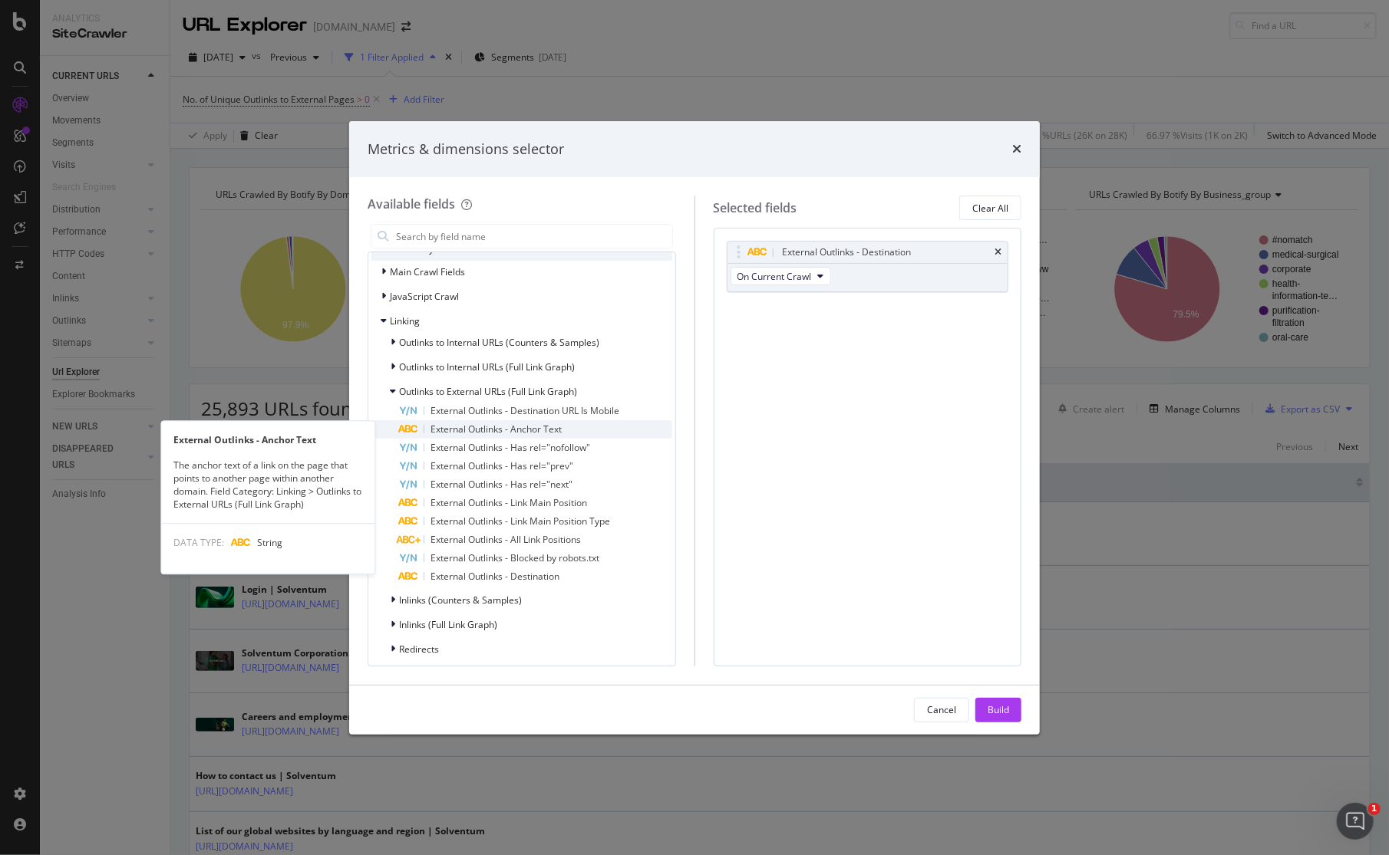
click at [571, 427] on div "External Outlinks - Anchor Text" at bounding box center [535, 429] width 273 height 18
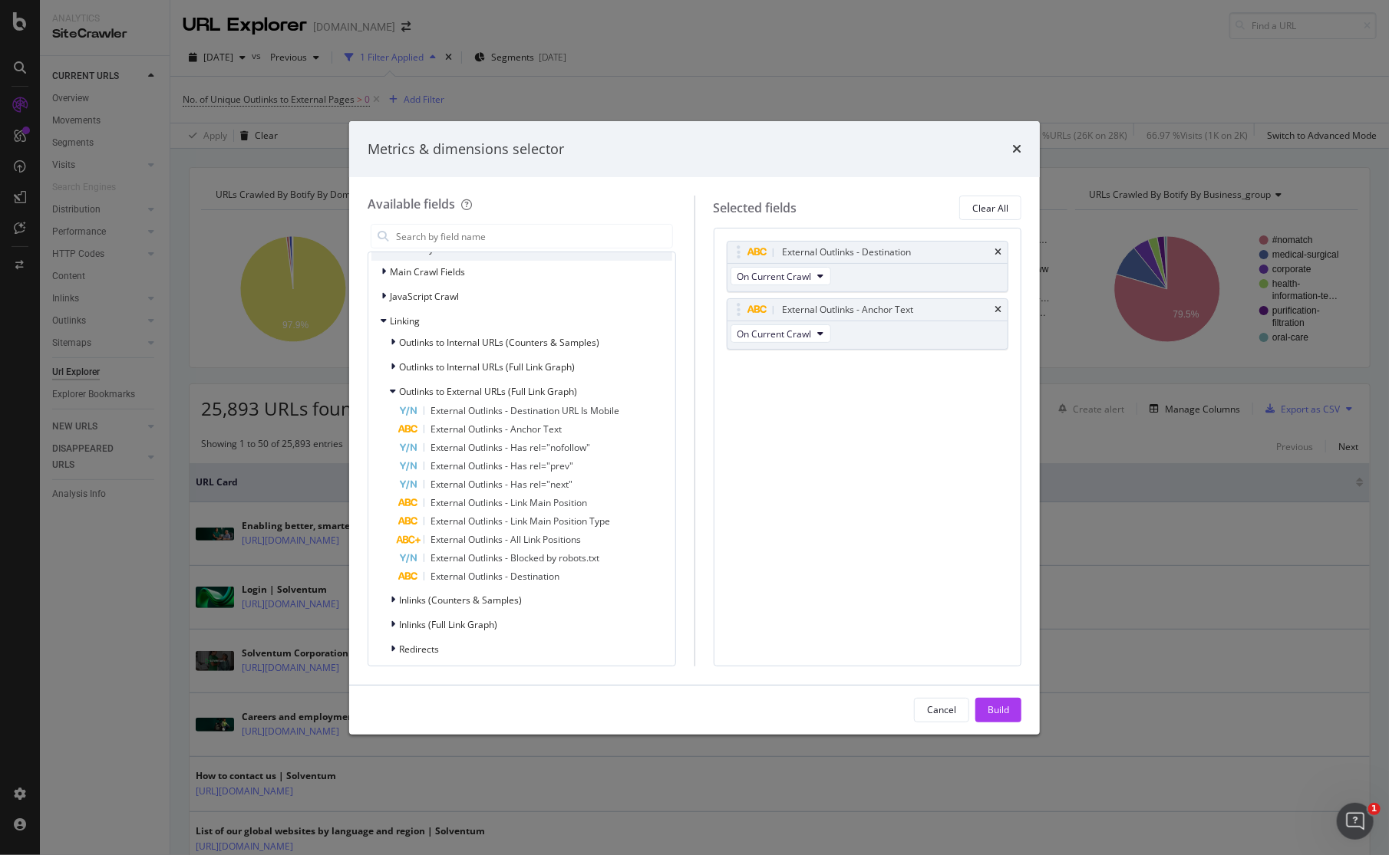
drag, startPoint x: 1003, startPoint y: 708, endPoint x: 951, endPoint y: 725, distance: 54.8
click at [1003, 708] on div "Build" at bounding box center [997, 709] width 21 height 13
